Goal: Information Seeking & Learning: Learn about a topic

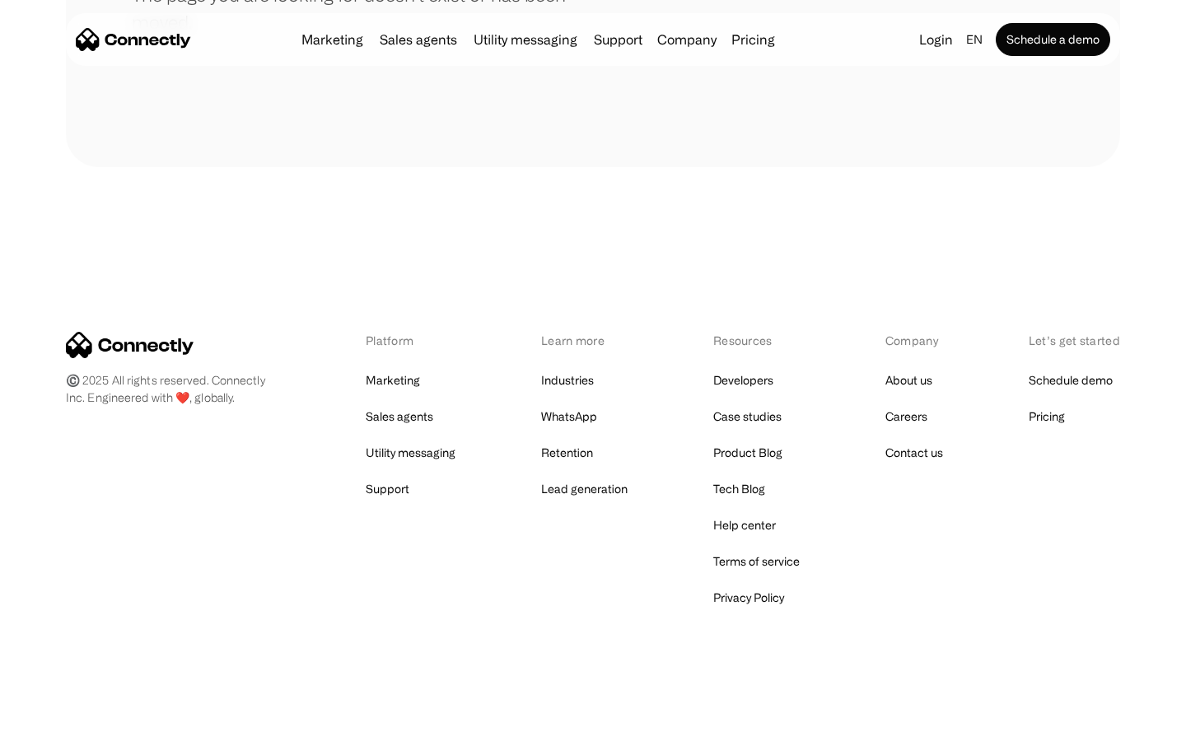
scroll to position [301, 0]
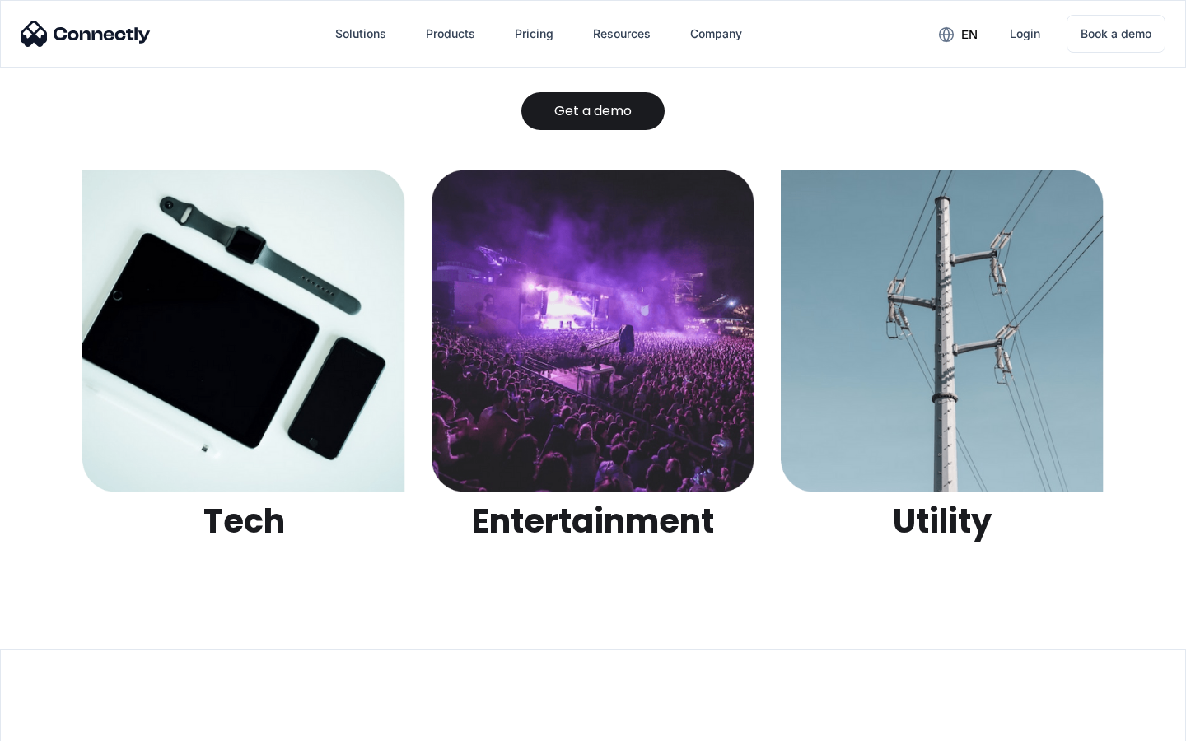
scroll to position [5198, 0]
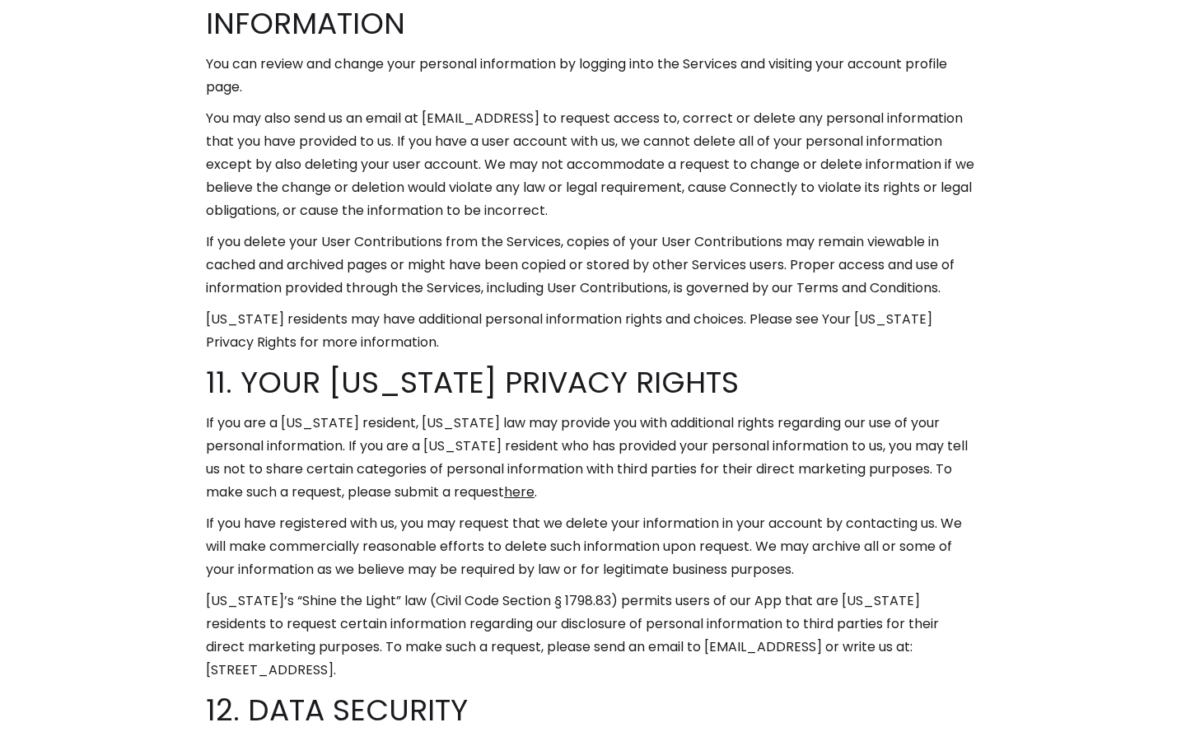
scroll to position [10143, 0]
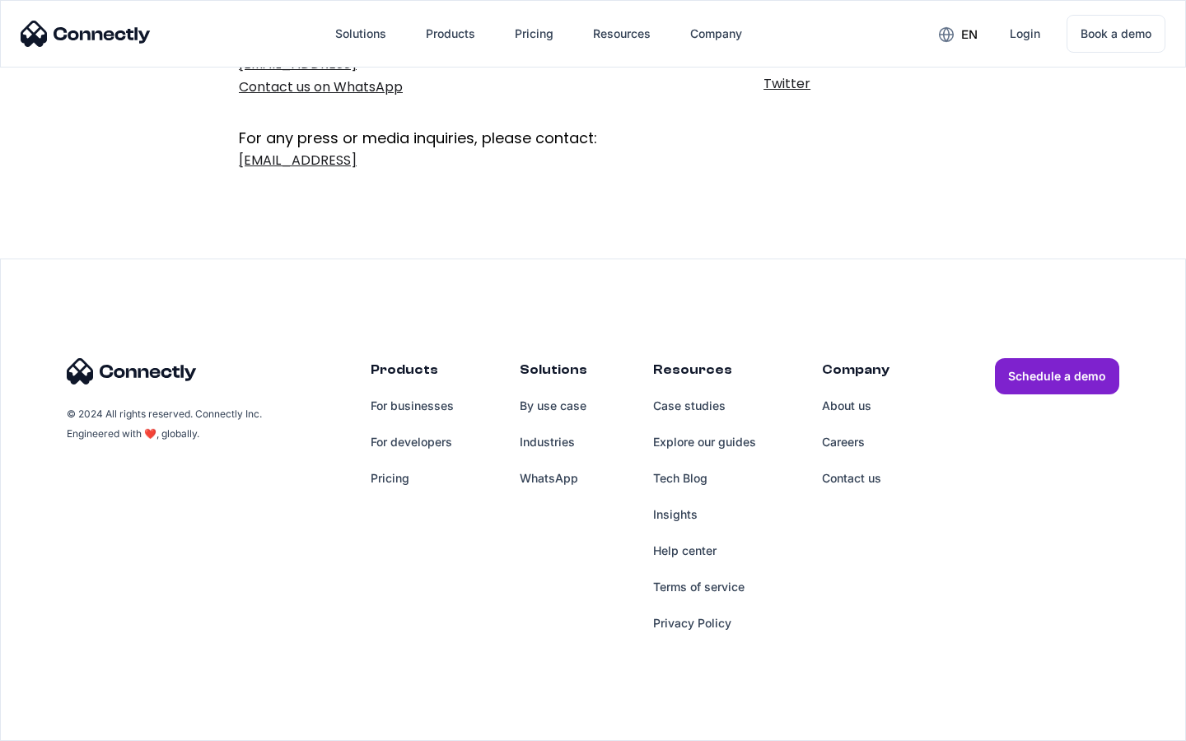
scroll to position [269, 0]
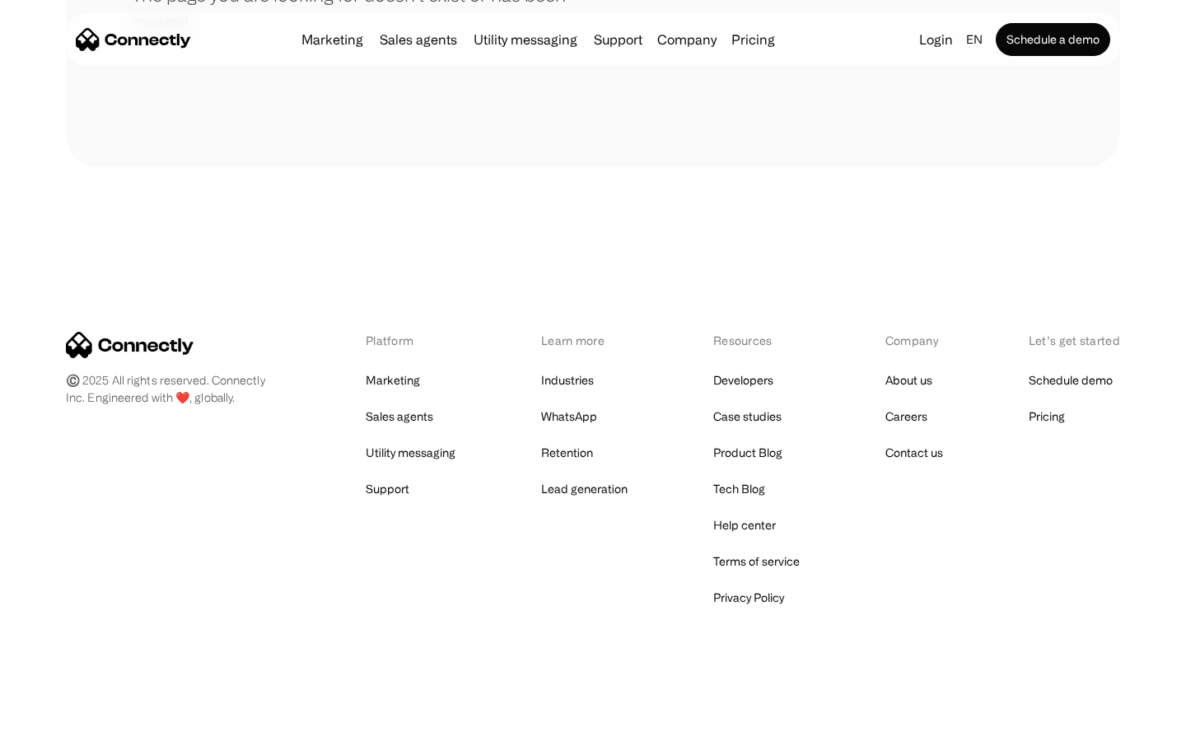
scroll to position [301, 0]
